Goal: Find specific page/section: Find specific page/section

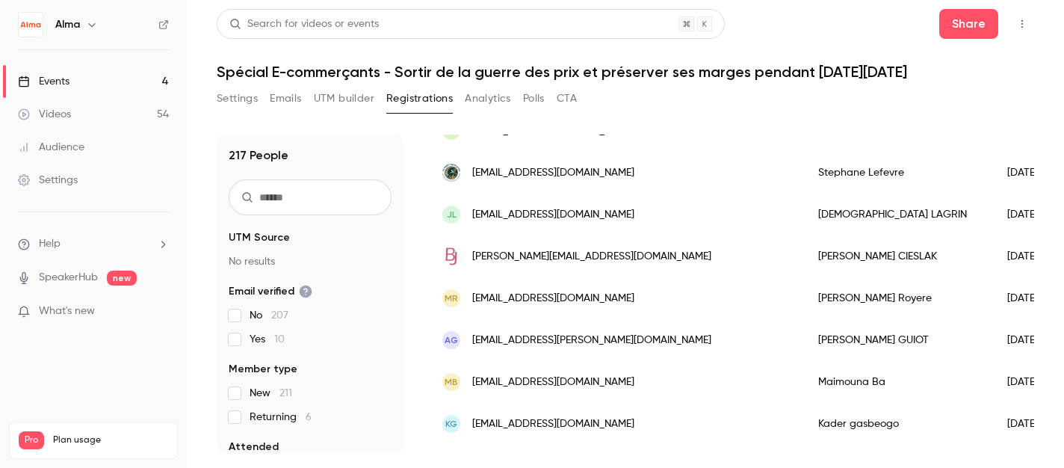
scroll to position [481, 0]
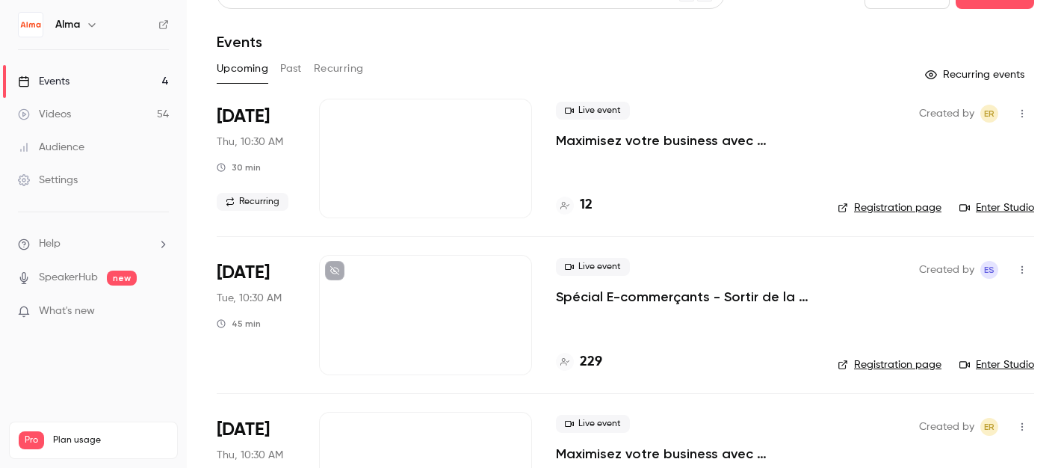
scroll to position [31, 0]
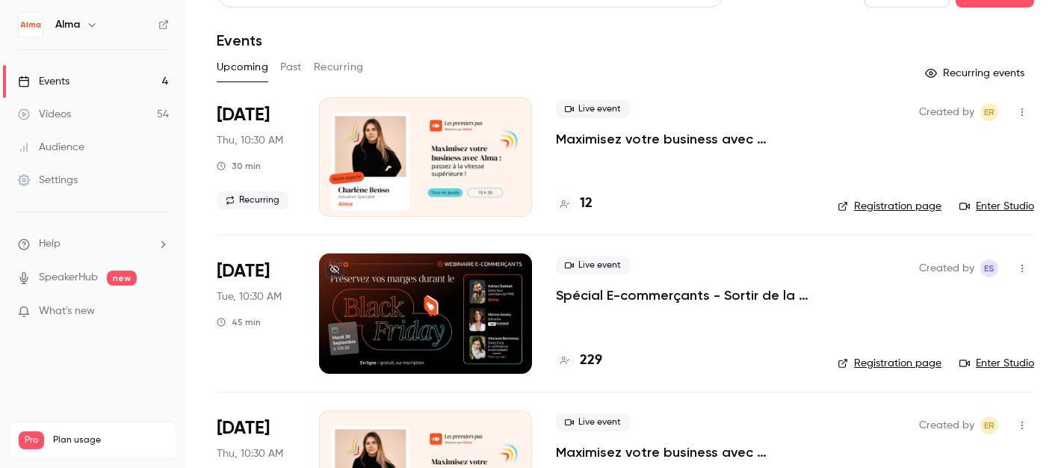
click at [587, 365] on h4 "229" at bounding box center [591, 360] width 22 height 20
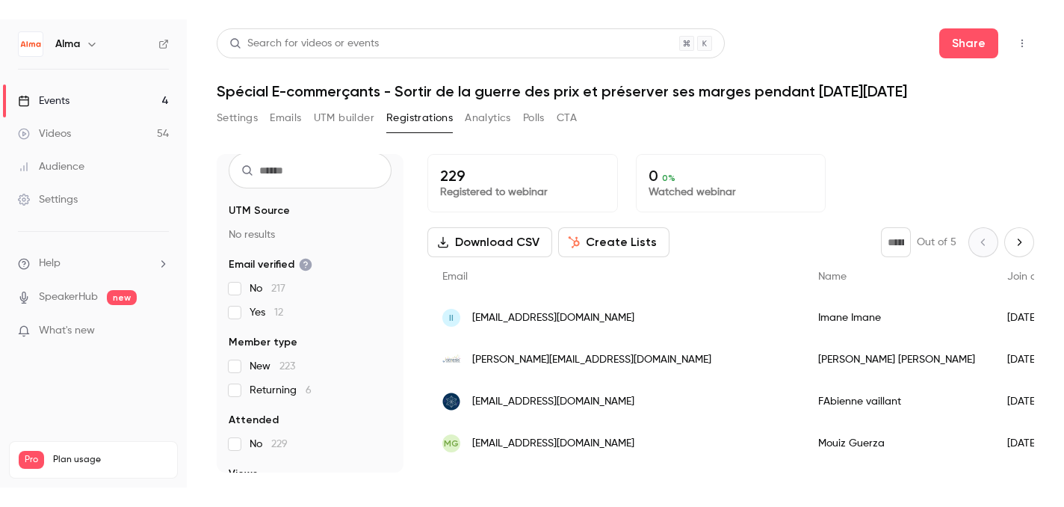
scroll to position [49, 0]
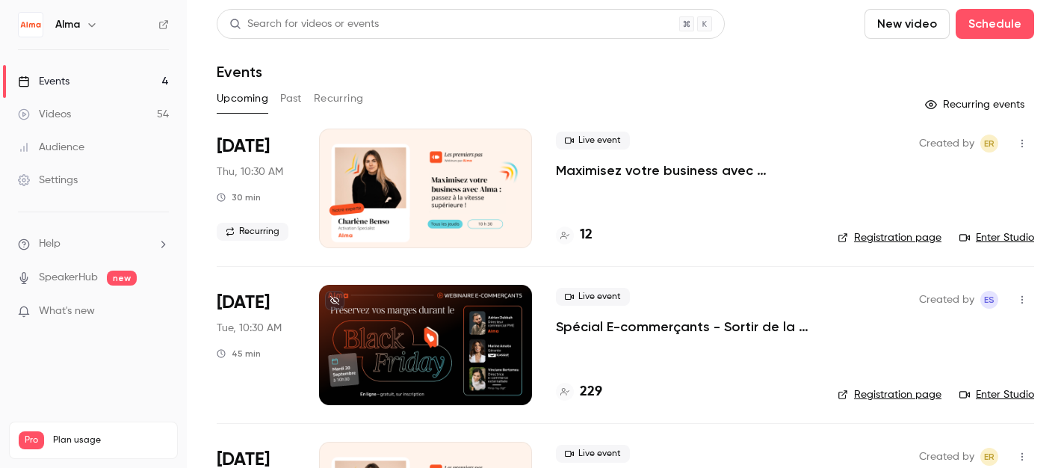
click at [588, 388] on h4 "229" at bounding box center [591, 392] width 22 height 20
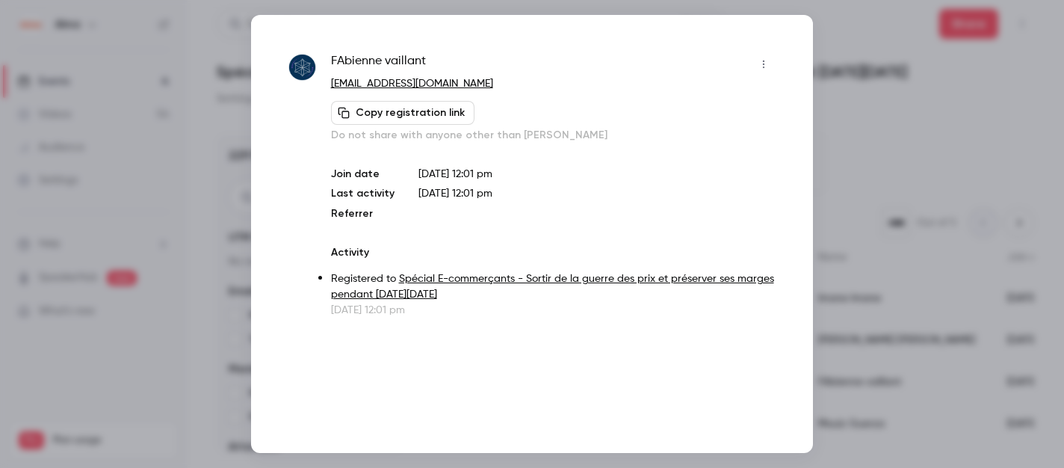
click at [639, 127] on div "Copy registration link Do not share with anyone other than [PERSON_NAME]" at bounding box center [553, 122] width 445 height 42
click at [624, 206] on p at bounding box center [596, 213] width 357 height 15
